Goal: Information Seeking & Learning: Learn about a topic

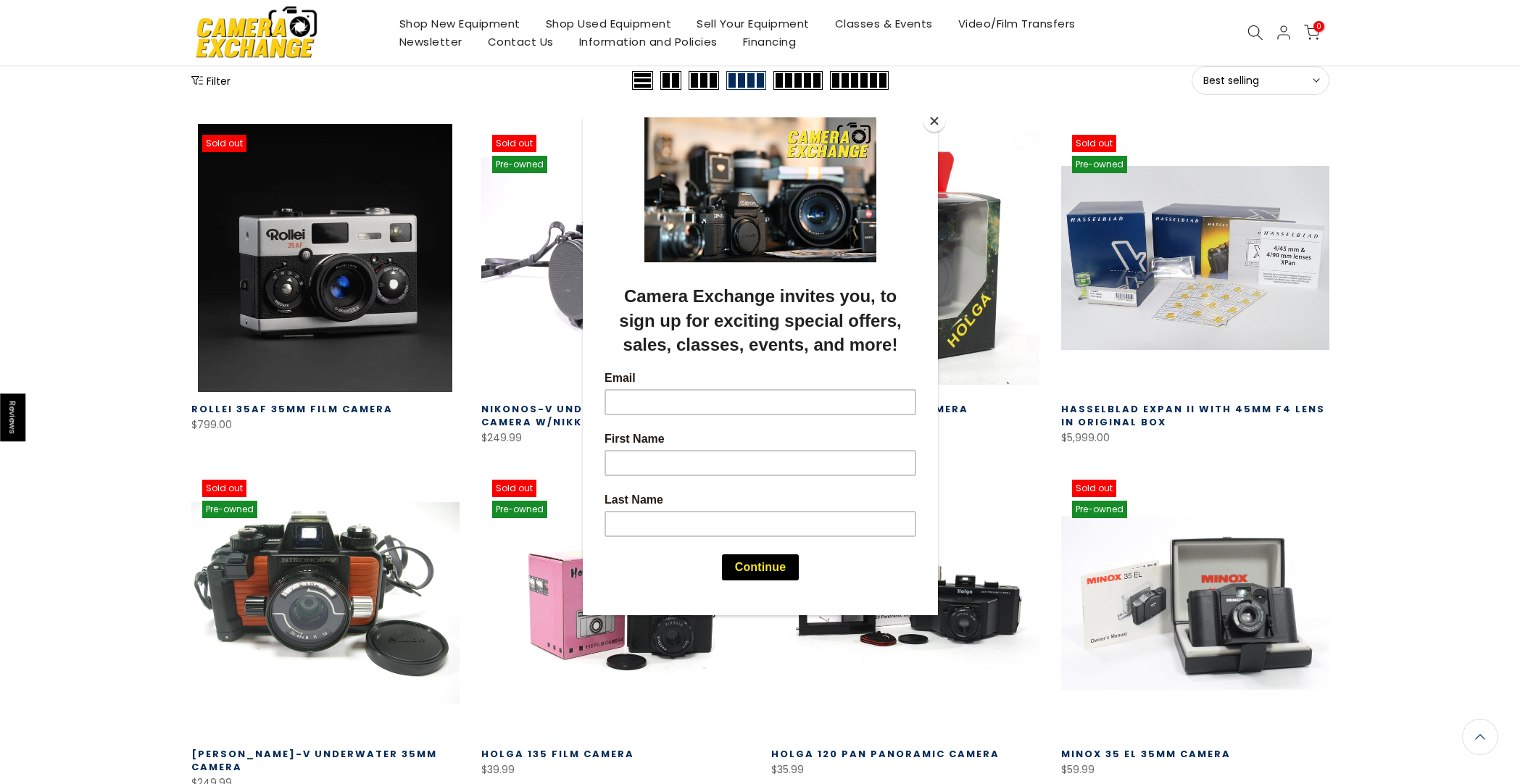
scroll to position [204, 0]
click at [926, 127] on button "Close" at bounding box center [934, 121] width 21 height 21
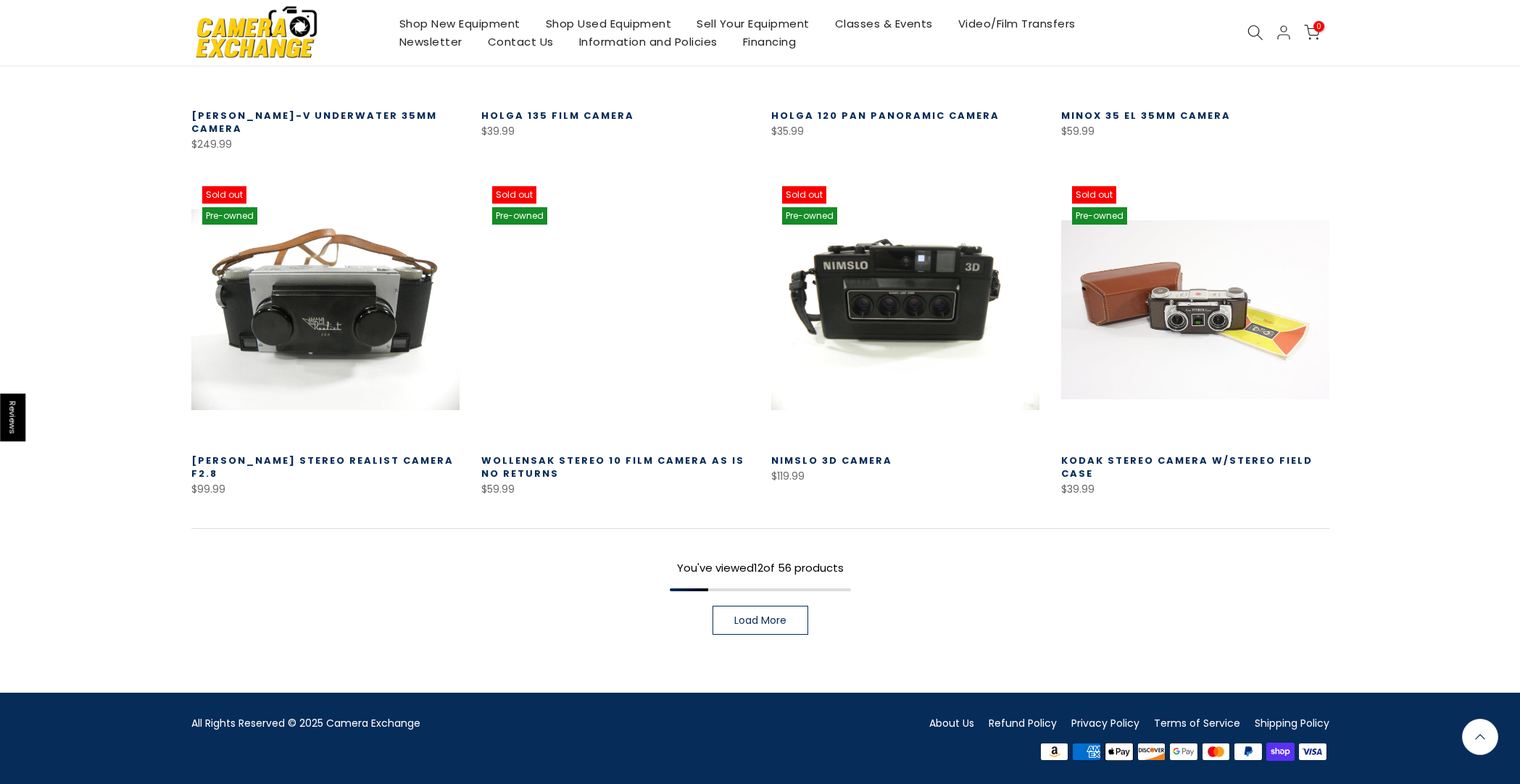
scroll to position [841, 0]
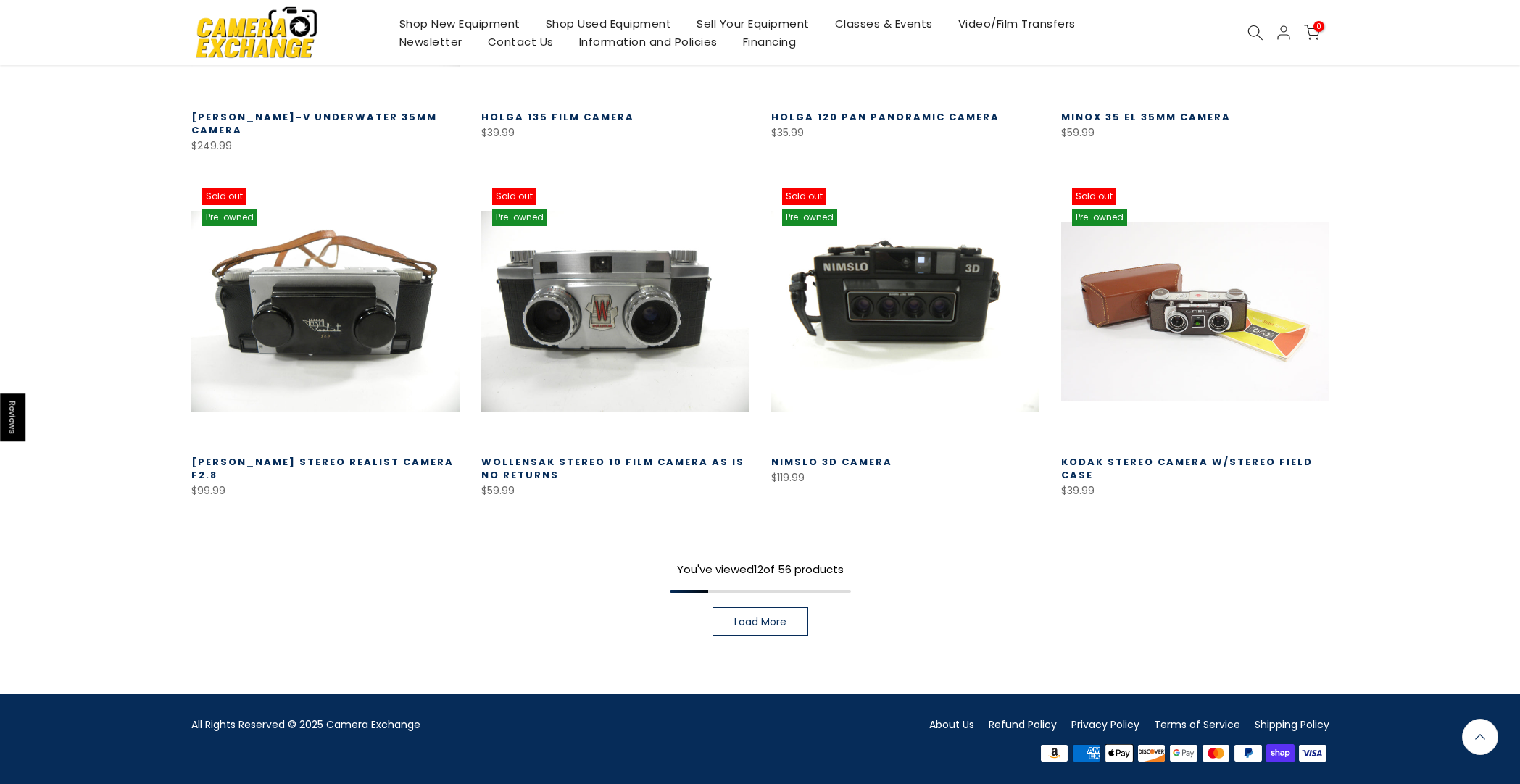
click at [734, 611] on link "Load More" at bounding box center [760, 621] width 95 height 29
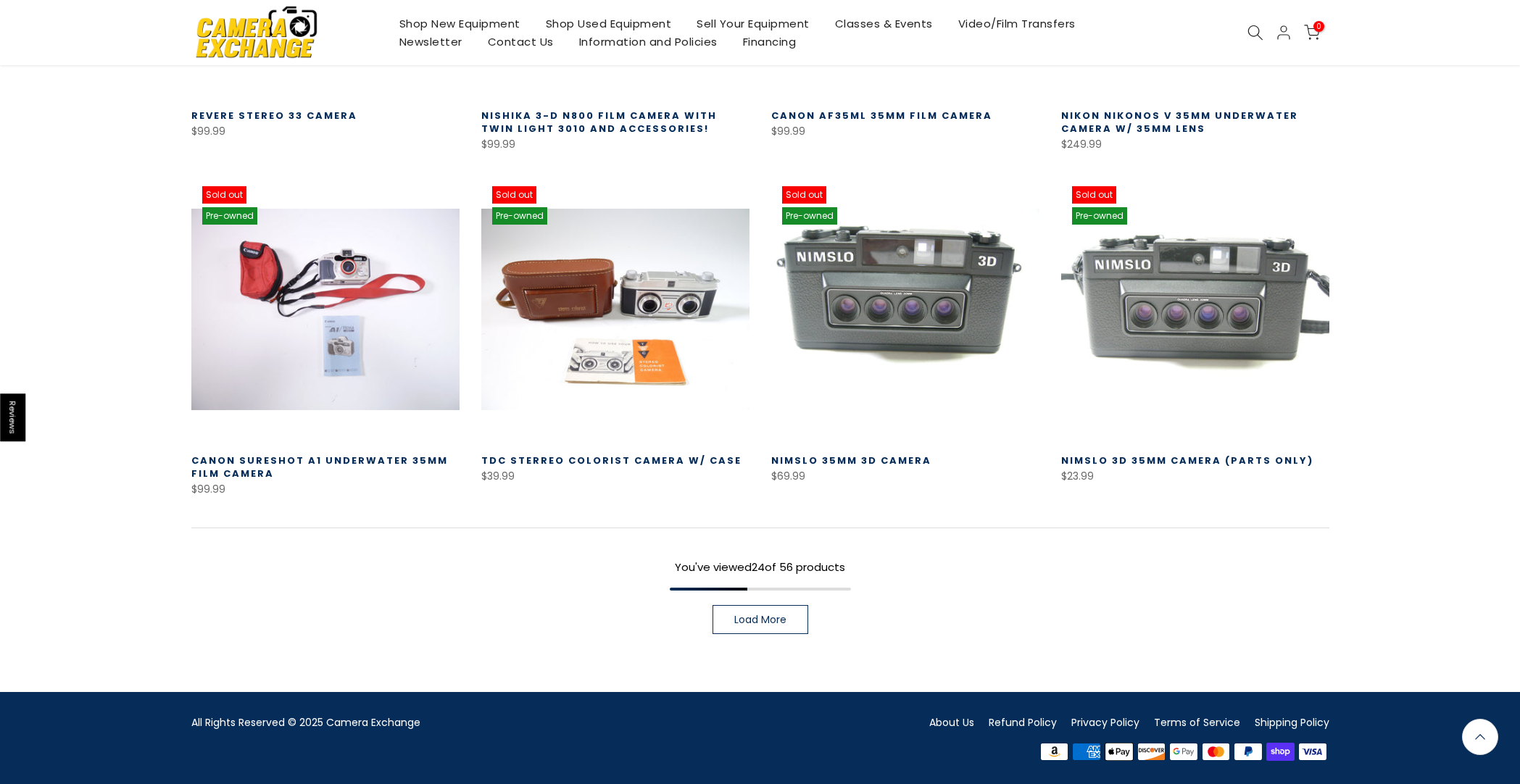
scroll to position [1875, 0]
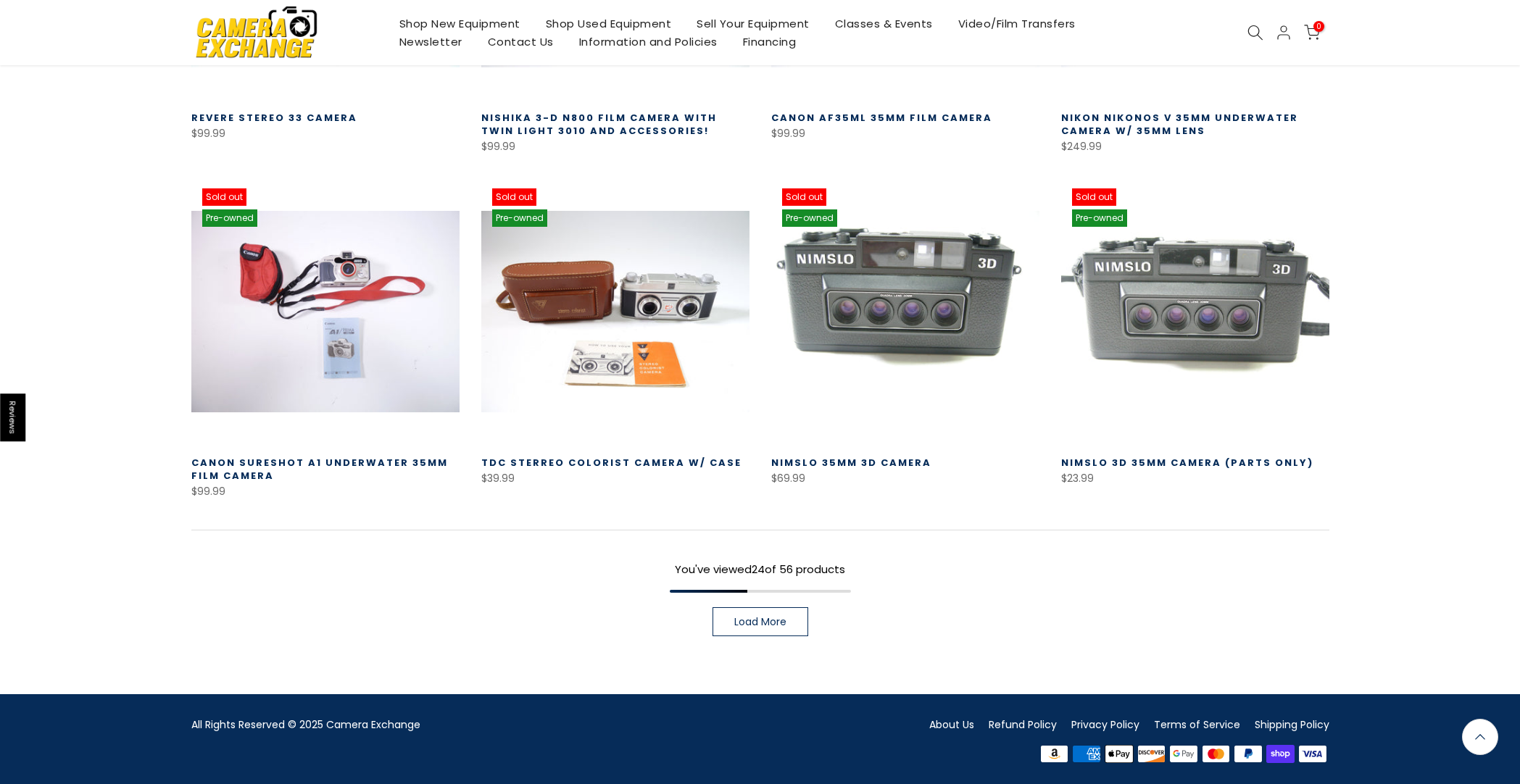
click at [751, 616] on span "Load More" at bounding box center [760, 621] width 52 height 10
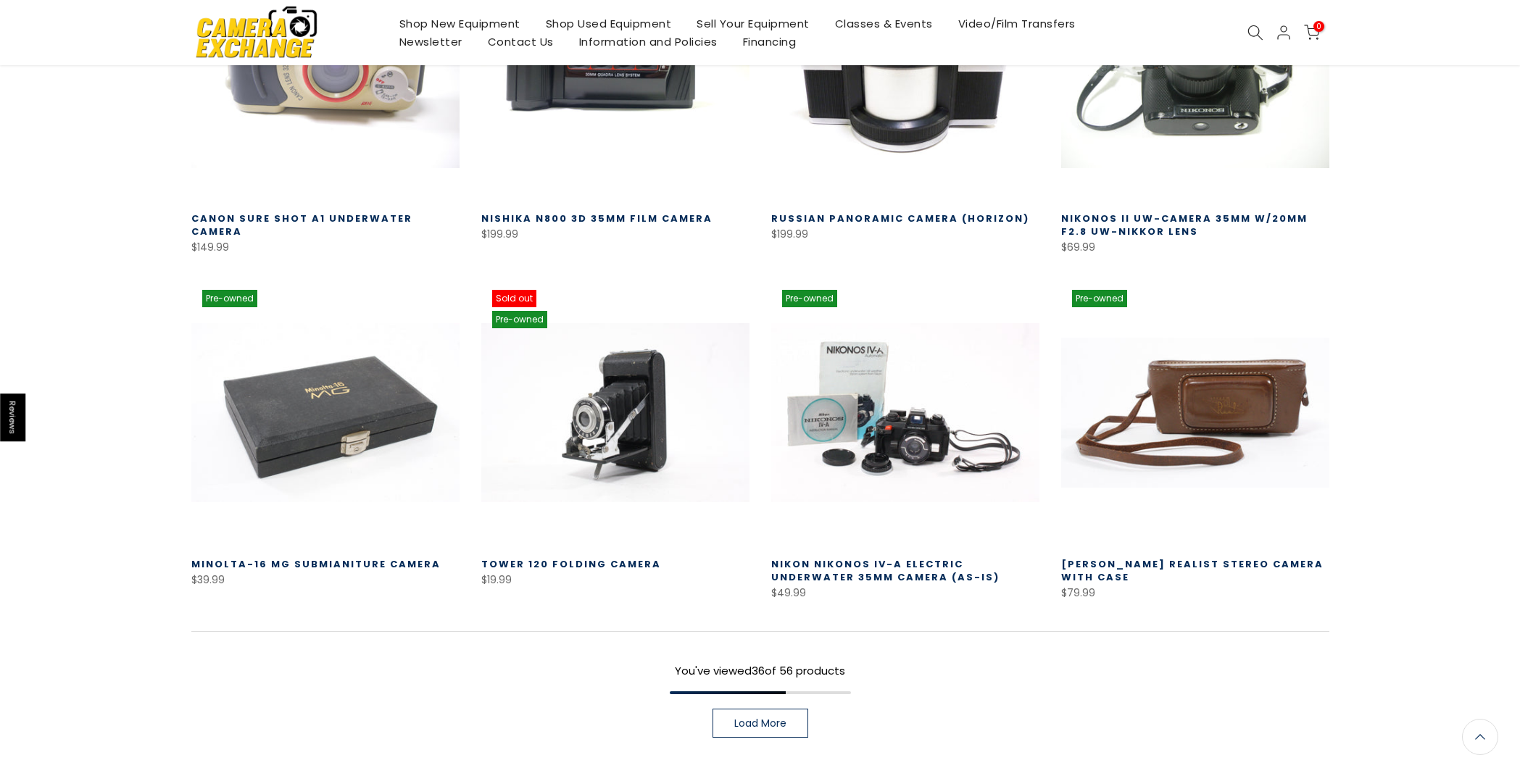
scroll to position [2812, 0]
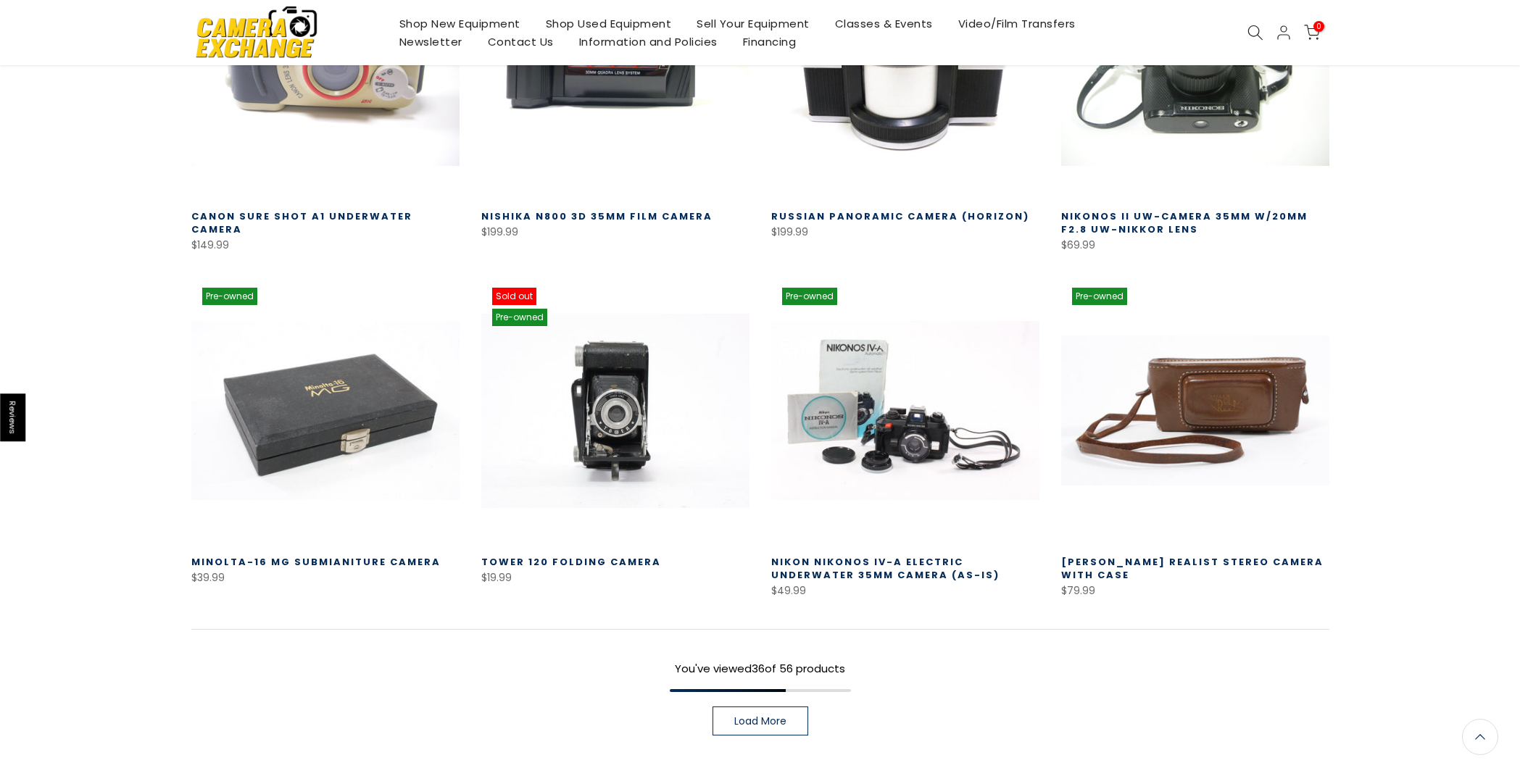
click at [584, 427] on link at bounding box center [616, 411] width 268 height 268
click at [758, 712] on link "Load More" at bounding box center [760, 721] width 95 height 29
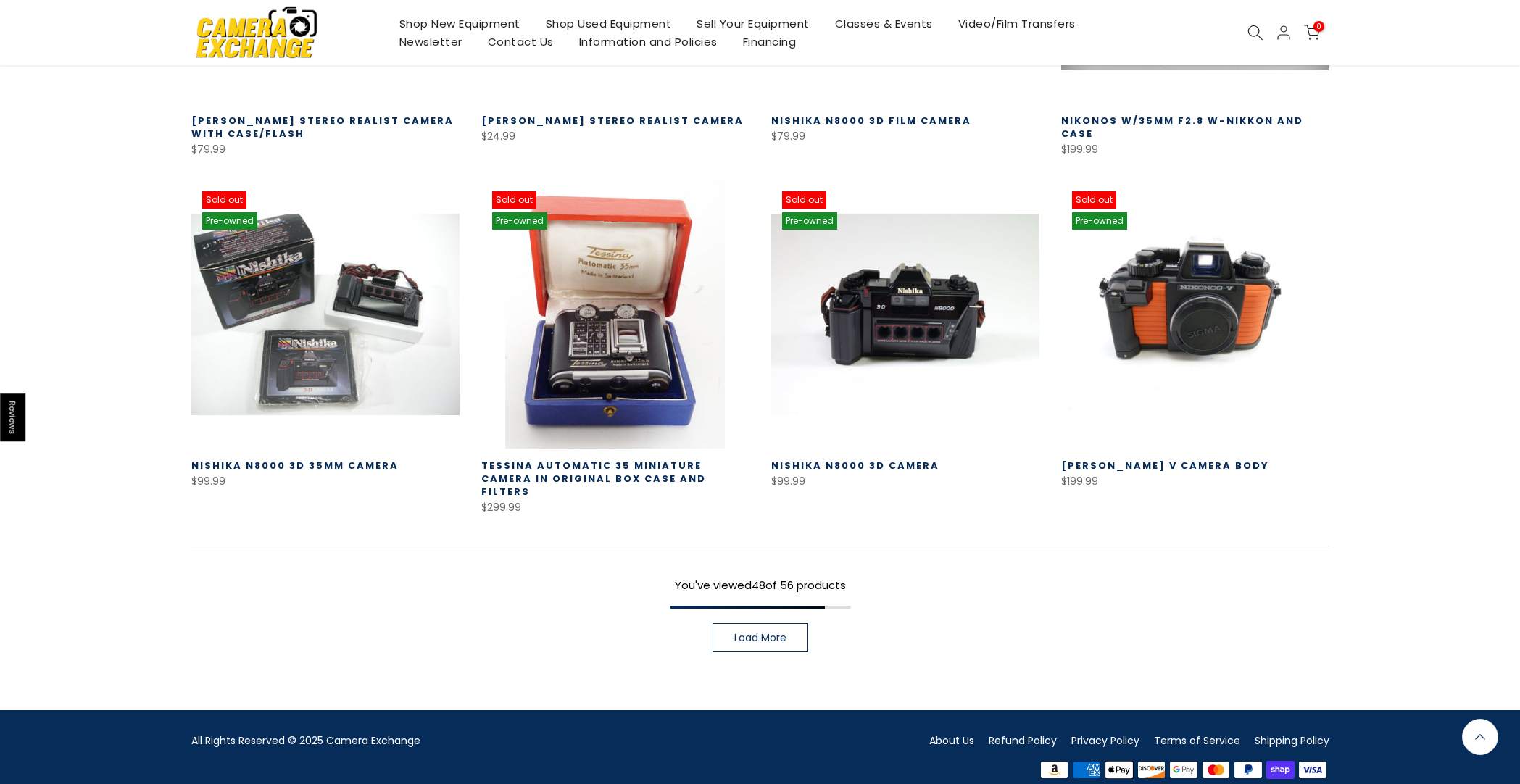
scroll to position [3941, 0]
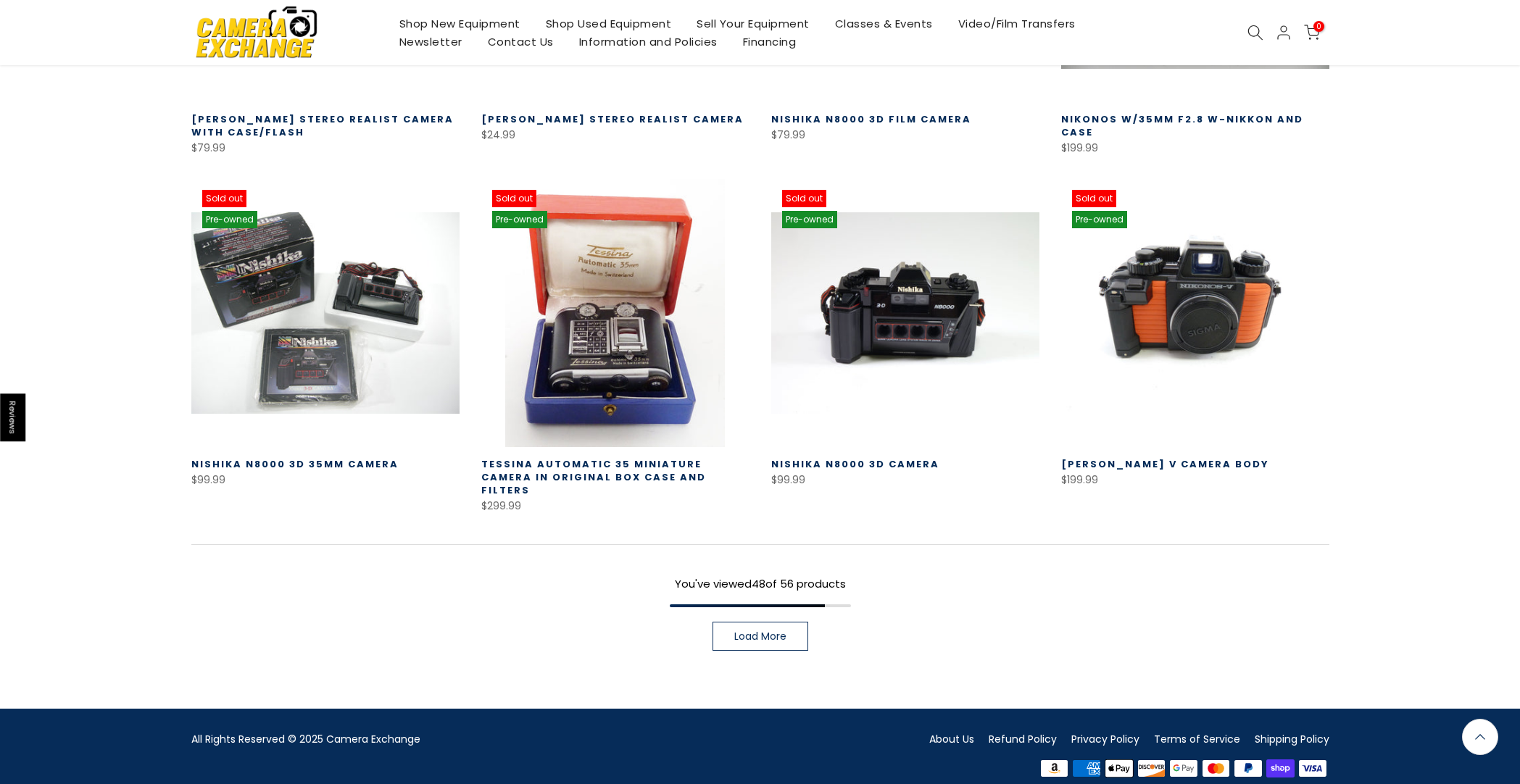
click at [754, 622] on link "Load More" at bounding box center [760, 636] width 95 height 29
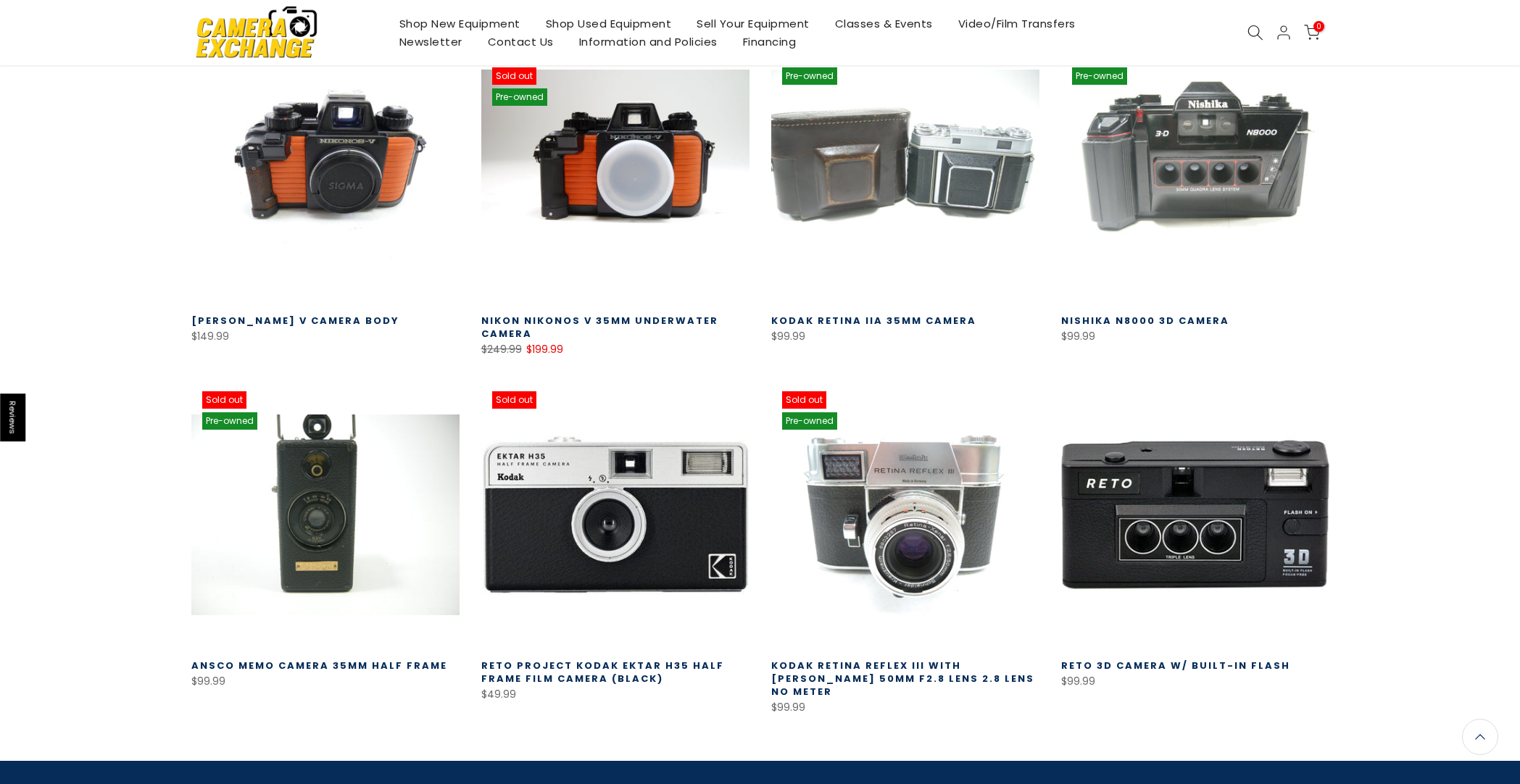
scroll to position [4436, 0]
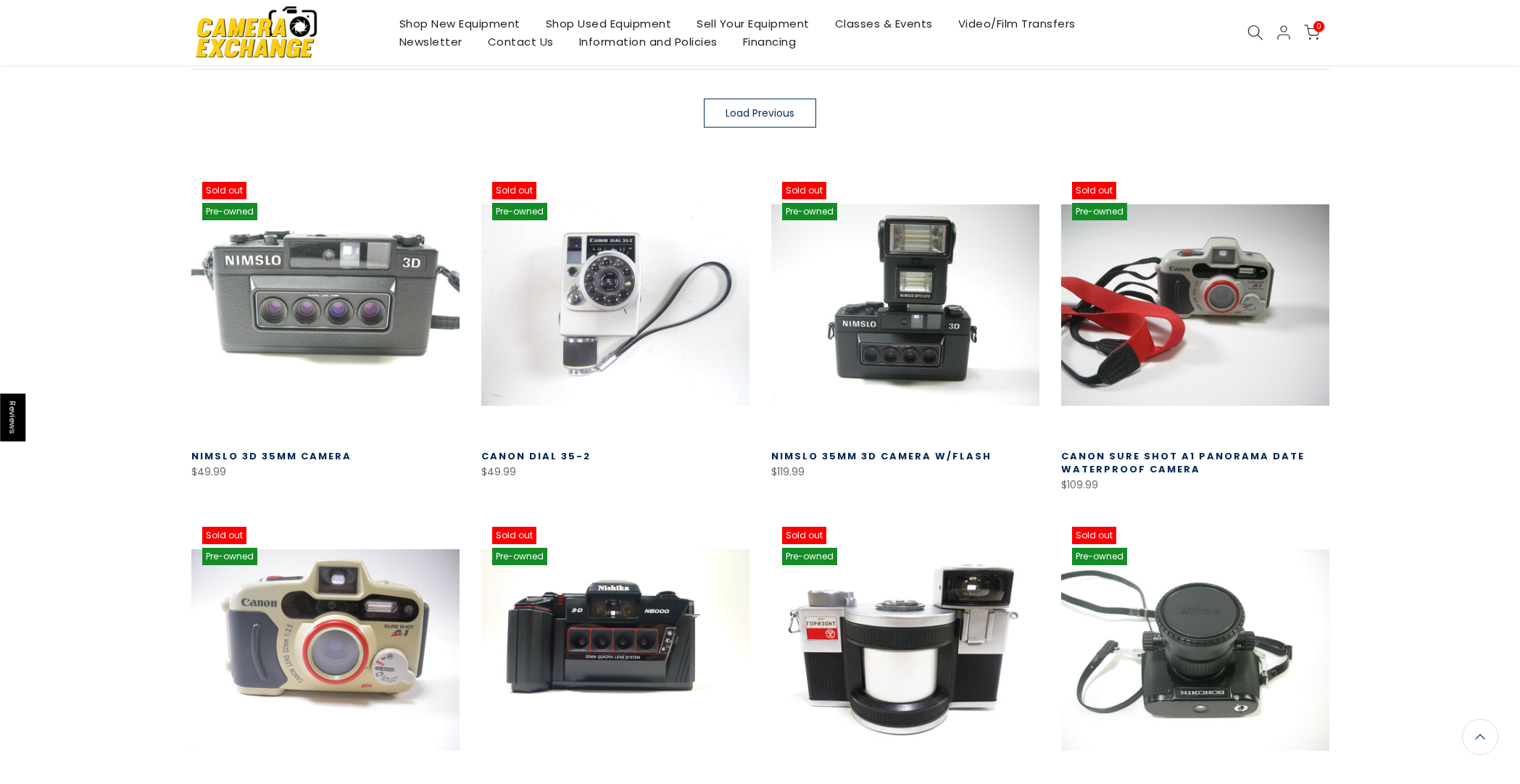
scroll to position [255, 0]
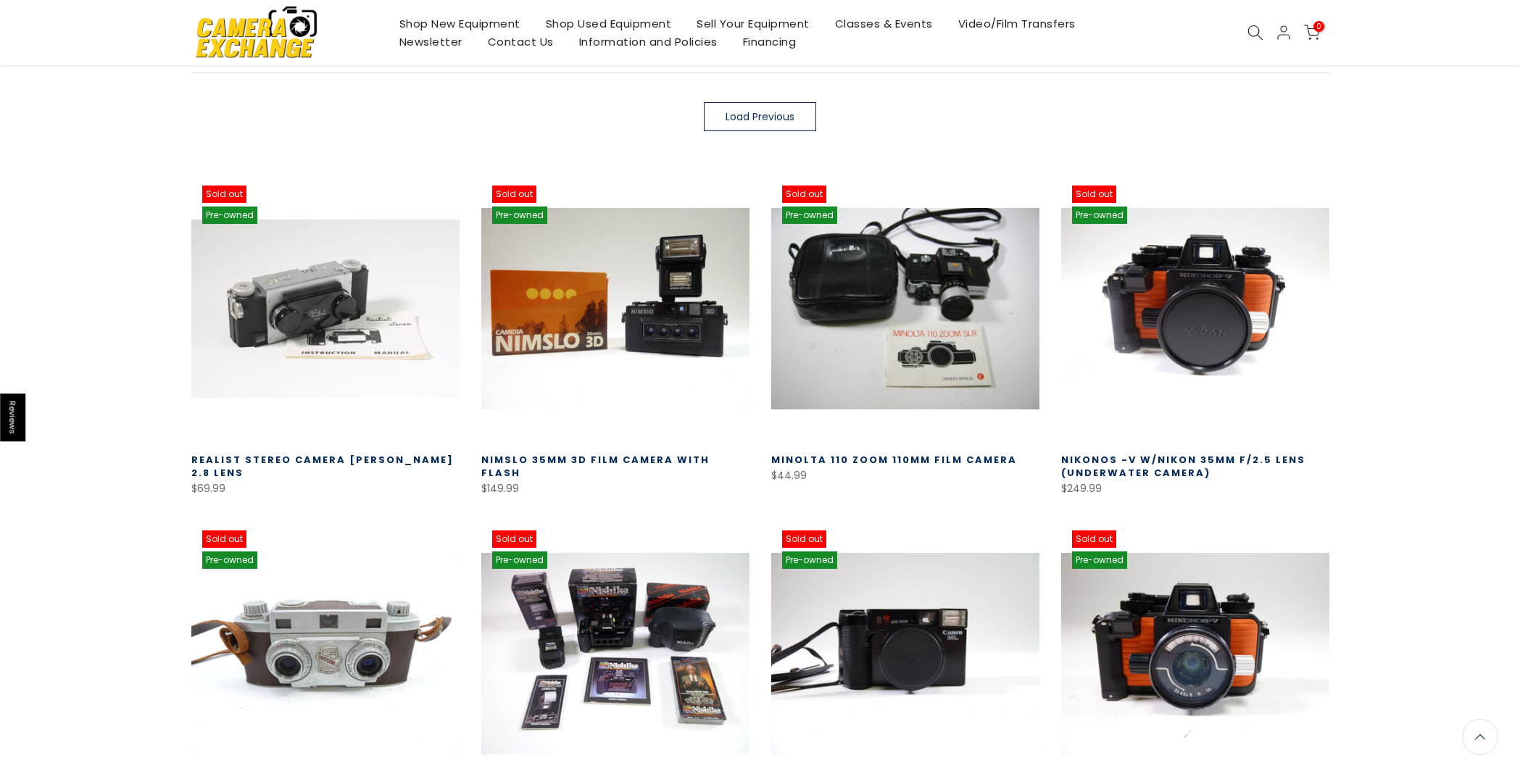
scroll to position [841, 0]
